Goal: Register for event/course

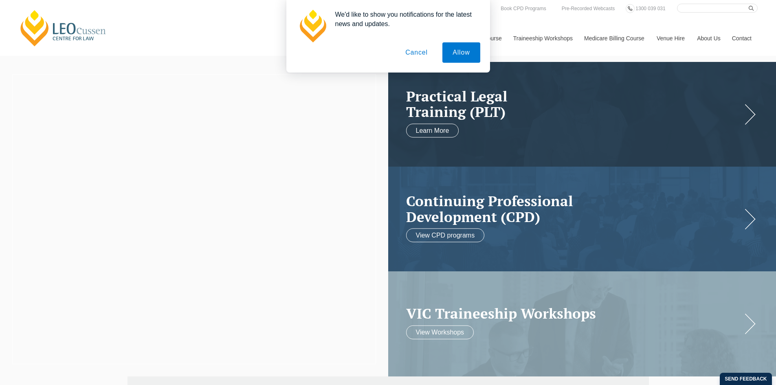
click at [416, 55] on button "Cancel" at bounding box center [416, 52] width 43 height 20
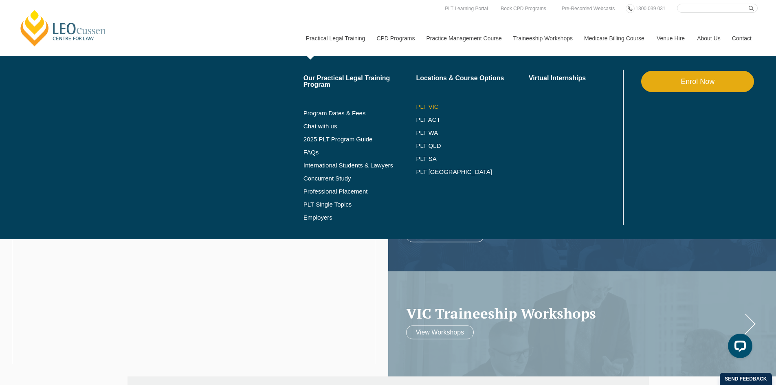
click at [425, 106] on link "PLT VIC" at bounding box center [472, 106] width 113 height 7
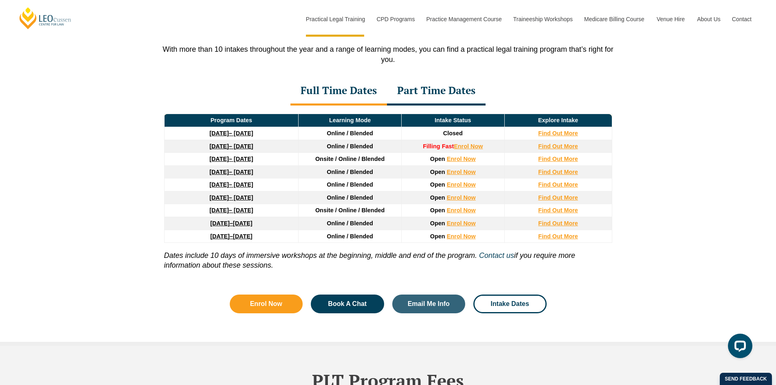
scroll to position [1141, 0]
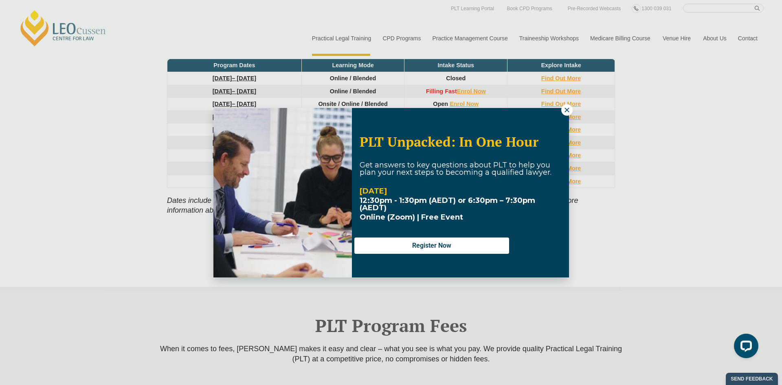
click at [567, 111] on icon at bounding box center [566, 109] width 7 height 7
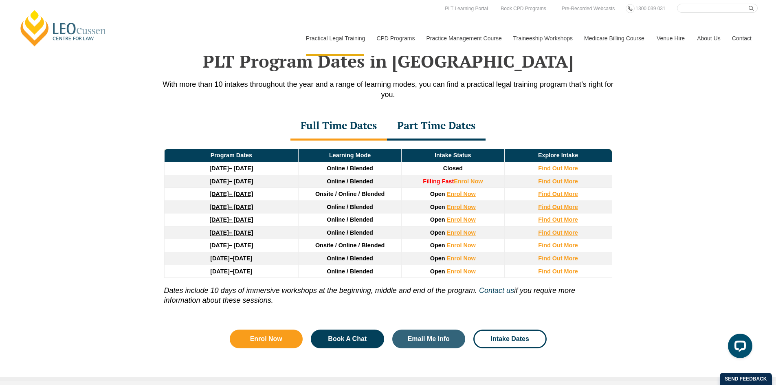
scroll to position [896, 0]
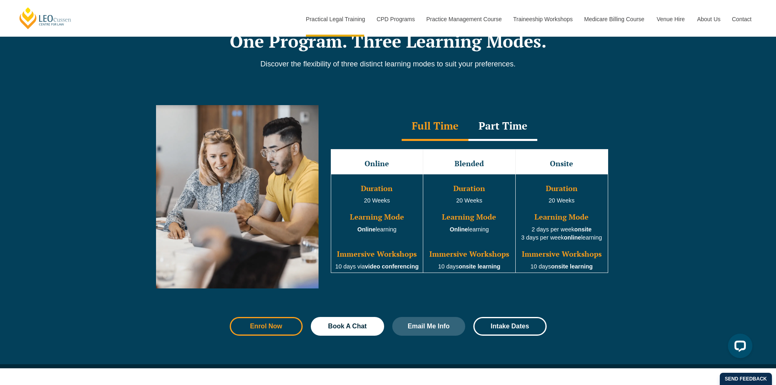
click at [272, 327] on span "Enrol Now" at bounding box center [266, 326] width 32 height 7
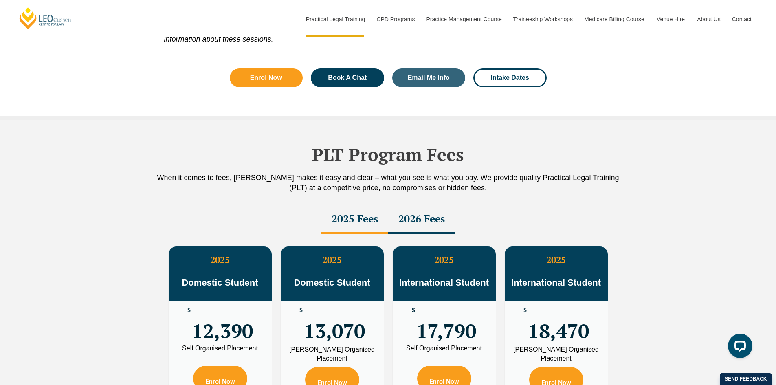
scroll to position [1516, 0]
